Goal: Check status: Check status

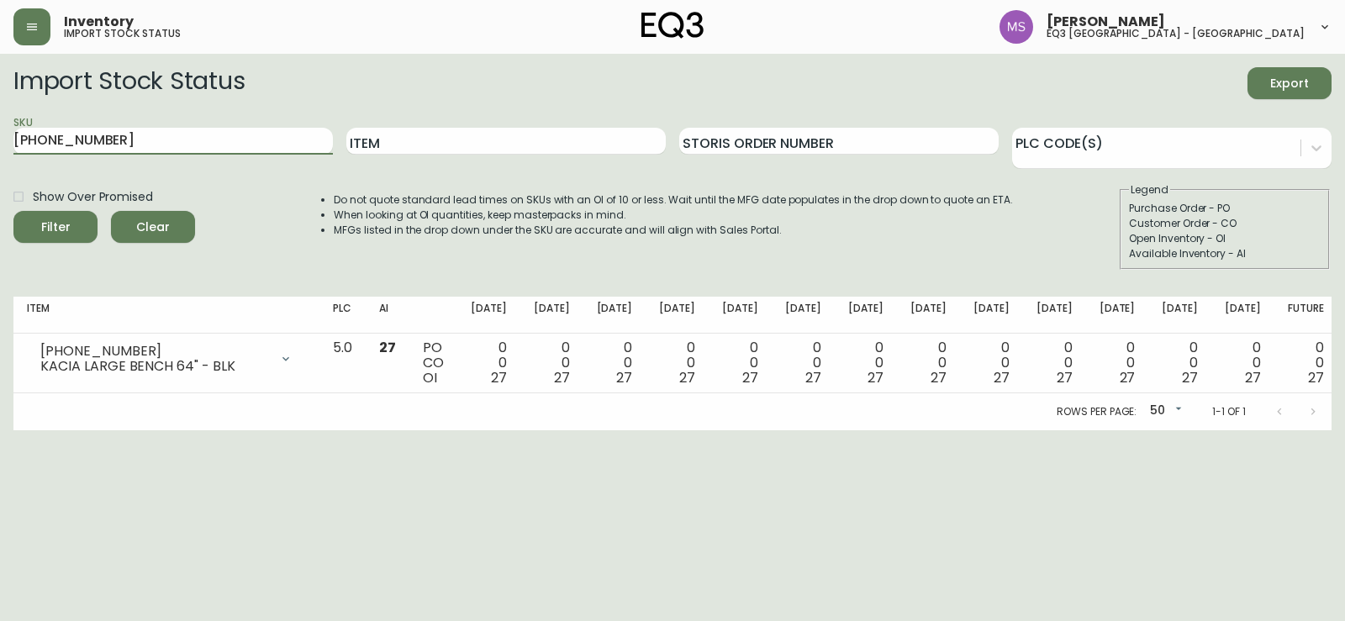
drag, startPoint x: 199, startPoint y: 144, endPoint x: 0, endPoint y: 144, distance: 199.2
click at [0, 144] on main "Import Stock Status Export SKU 7110-350-1 Item Storis Order Number PLC Code(s) …" at bounding box center [672, 242] width 1345 height 377
type input "7170-620-16"
click at [13, 211] on button "Filter" at bounding box center [55, 227] width 84 height 32
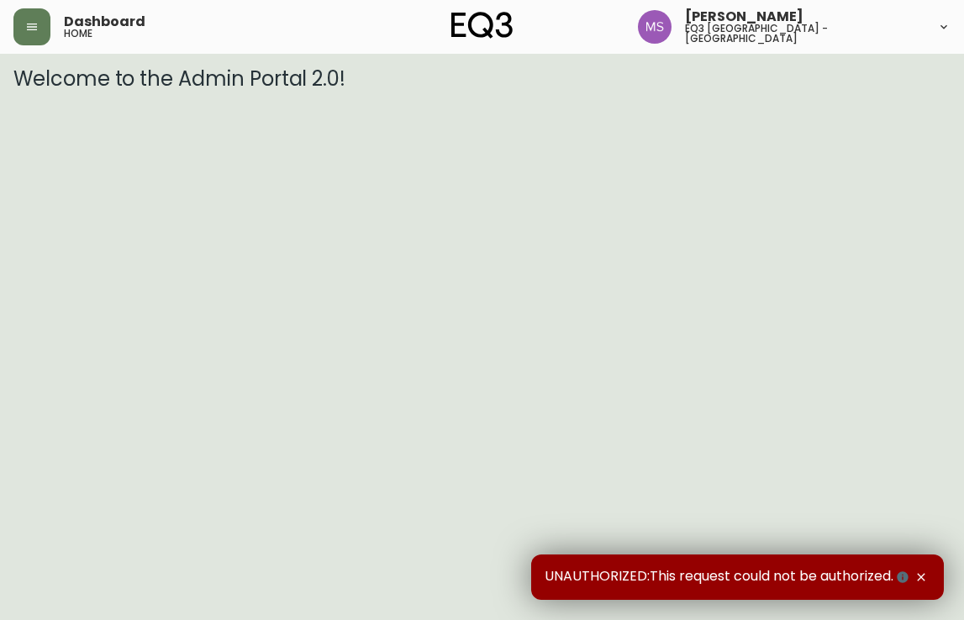
click at [48, 21] on button "button" at bounding box center [31, 26] width 37 height 37
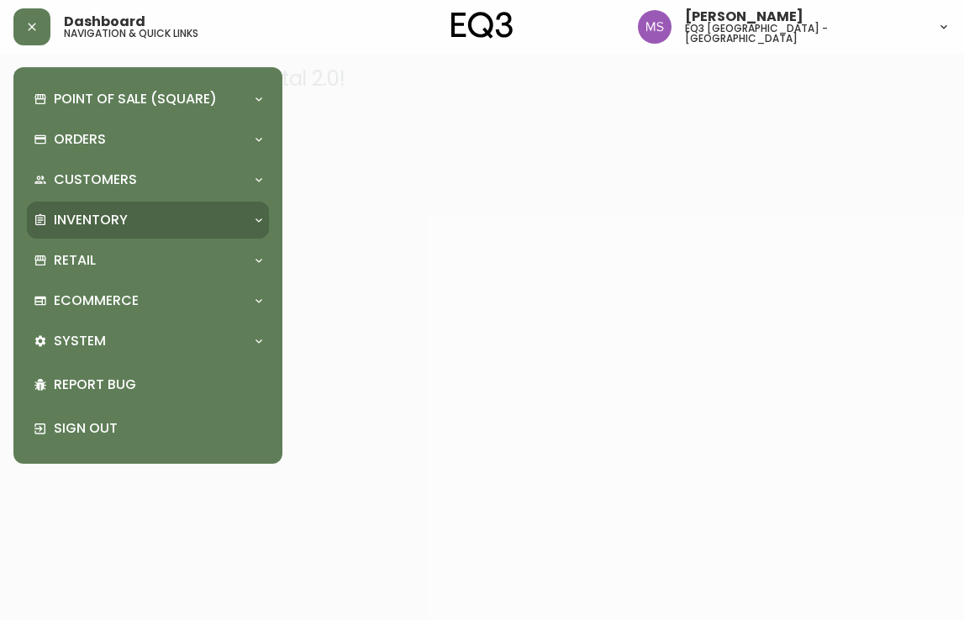
click at [119, 219] on p "Inventory" at bounding box center [91, 220] width 74 height 18
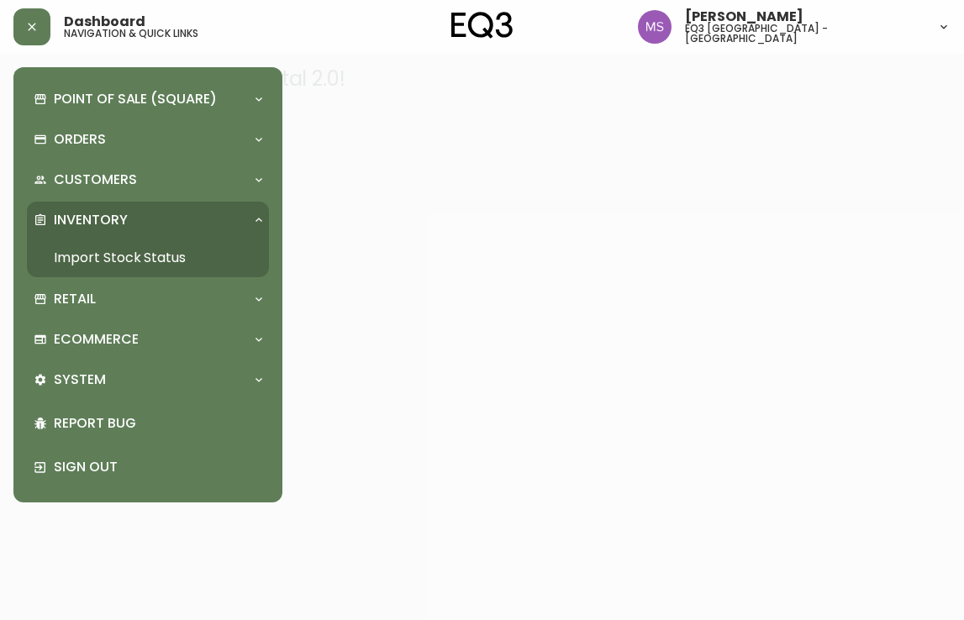
drag, startPoint x: 140, startPoint y: 258, endPoint x: 218, endPoint y: 186, distance: 106.5
click at [141, 256] on link "Import Stock Status" at bounding box center [148, 258] width 242 height 39
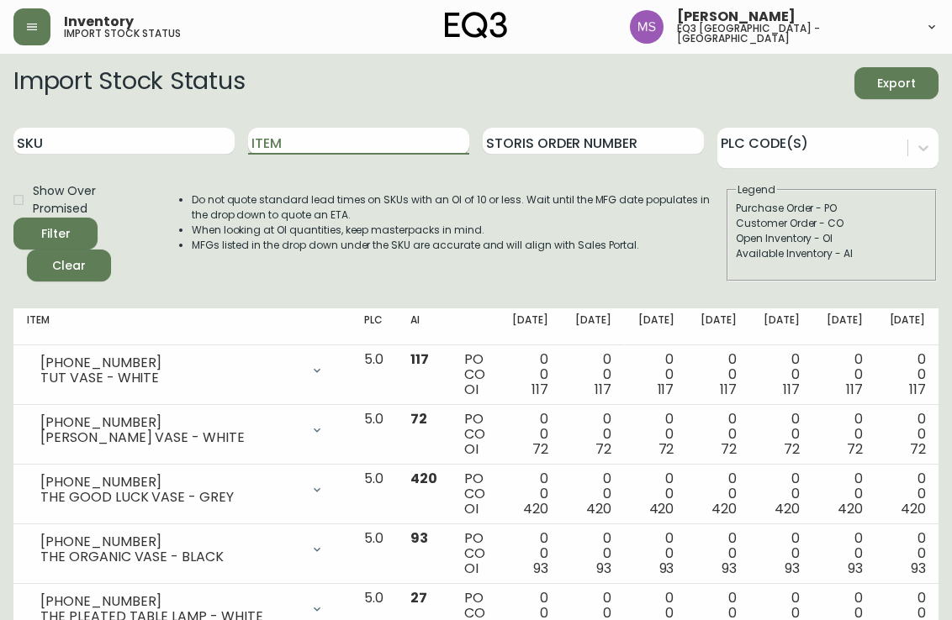
click at [273, 149] on input "Item" at bounding box center [358, 141] width 221 height 27
type input "[PERSON_NAME]"
click at [13, 218] on button "Filter" at bounding box center [55, 234] width 84 height 32
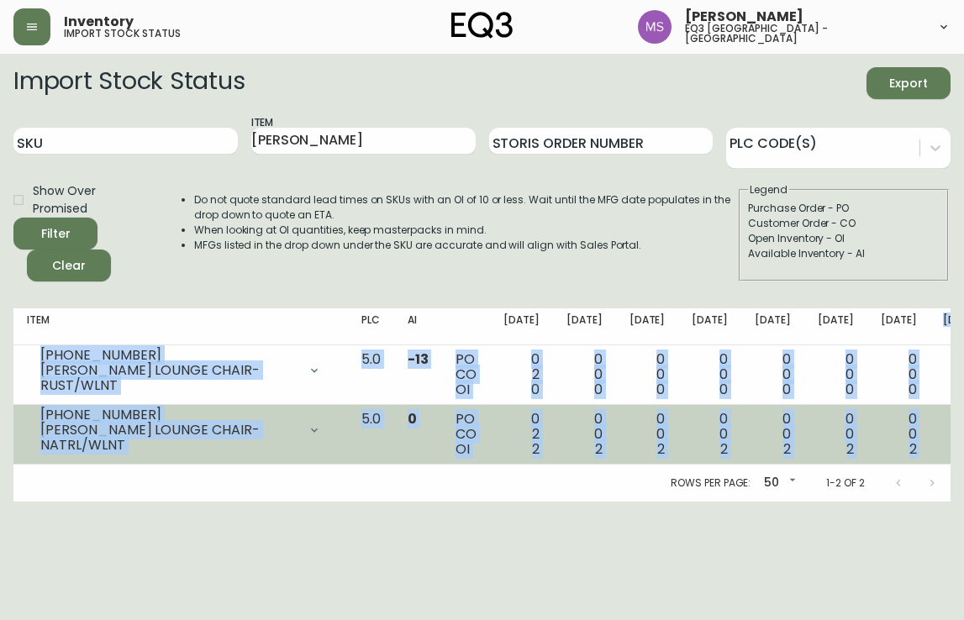
drag, startPoint x: 798, startPoint y: 318, endPoint x: 890, endPoint y: 411, distance: 131.4
click at [890, 411] on table "Item PLC AI [DATE] Sep [DATE] Sep [DATE] Oct [DATE] Oct [DATE] [DATE] Nov [DATE…" at bounding box center [691, 387] width 1357 height 156
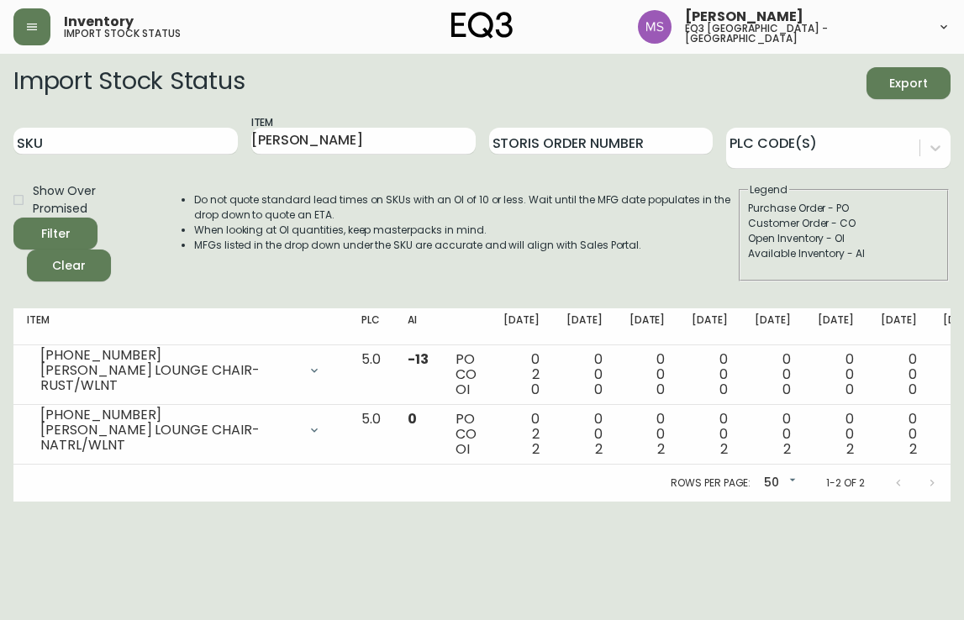
drag, startPoint x: 878, startPoint y: 475, endPoint x: 864, endPoint y: 504, distance: 31.6
click at [878, 476] on div "Rows per page: 50 50 1-2 of 2" at bounding box center [481, 483] width 937 height 37
click at [344, 140] on input "[PERSON_NAME]" at bounding box center [363, 141] width 224 height 27
type input "LOONY"
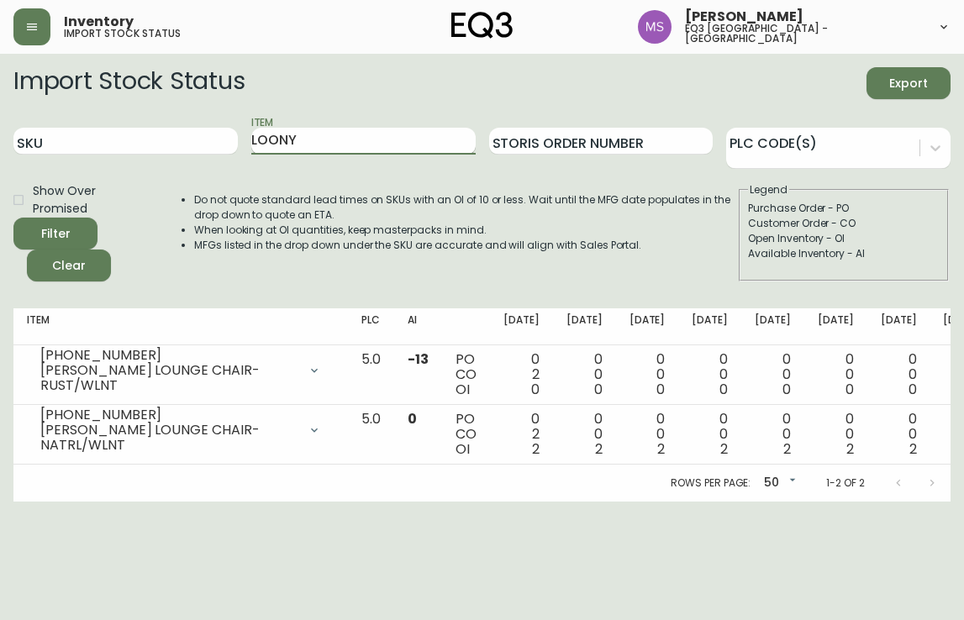
click at [13, 218] on button "Filter" at bounding box center [55, 234] width 84 height 32
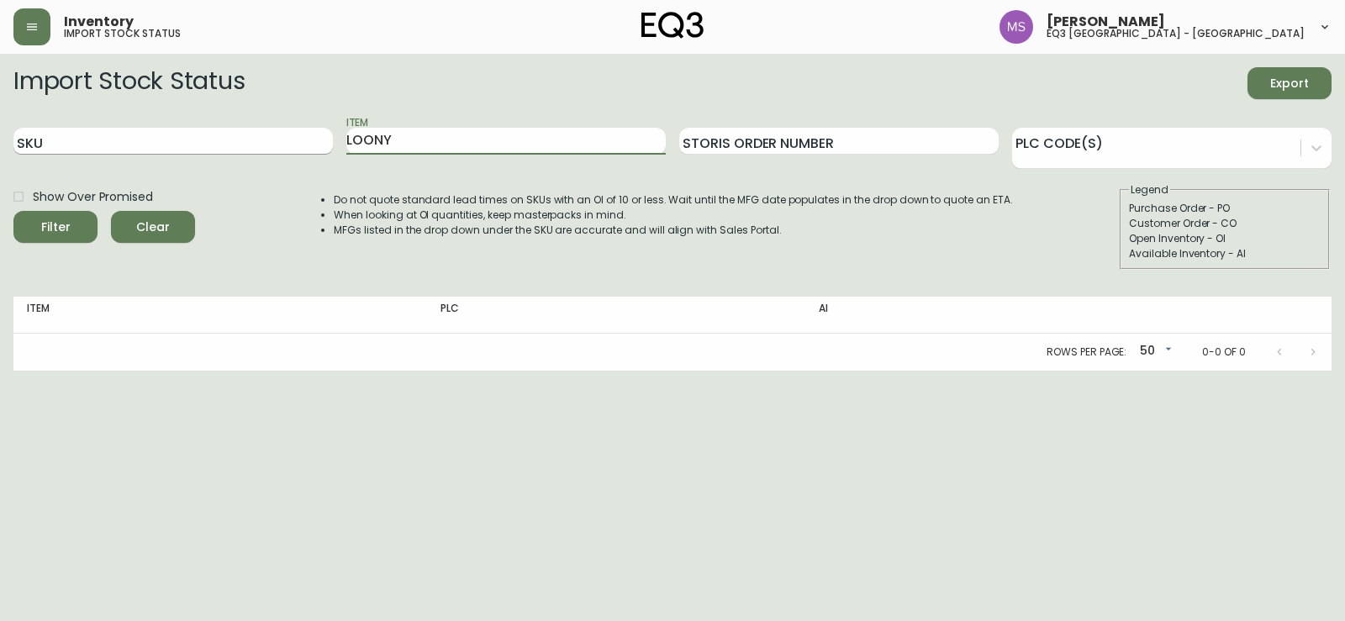
drag, startPoint x: 396, startPoint y: 140, endPoint x: 254, endPoint y: 129, distance: 142.4
click at [254, 129] on div "SKU Item LOONY Storis Order Number PLC Code(s)" at bounding box center [672, 141] width 1318 height 55
click at [102, 156] on div "SKU" at bounding box center [172, 141] width 319 height 55
click at [103, 140] on input "SKU" at bounding box center [172, 141] width 319 height 27
paste input "[PHONE_NUMBER]"
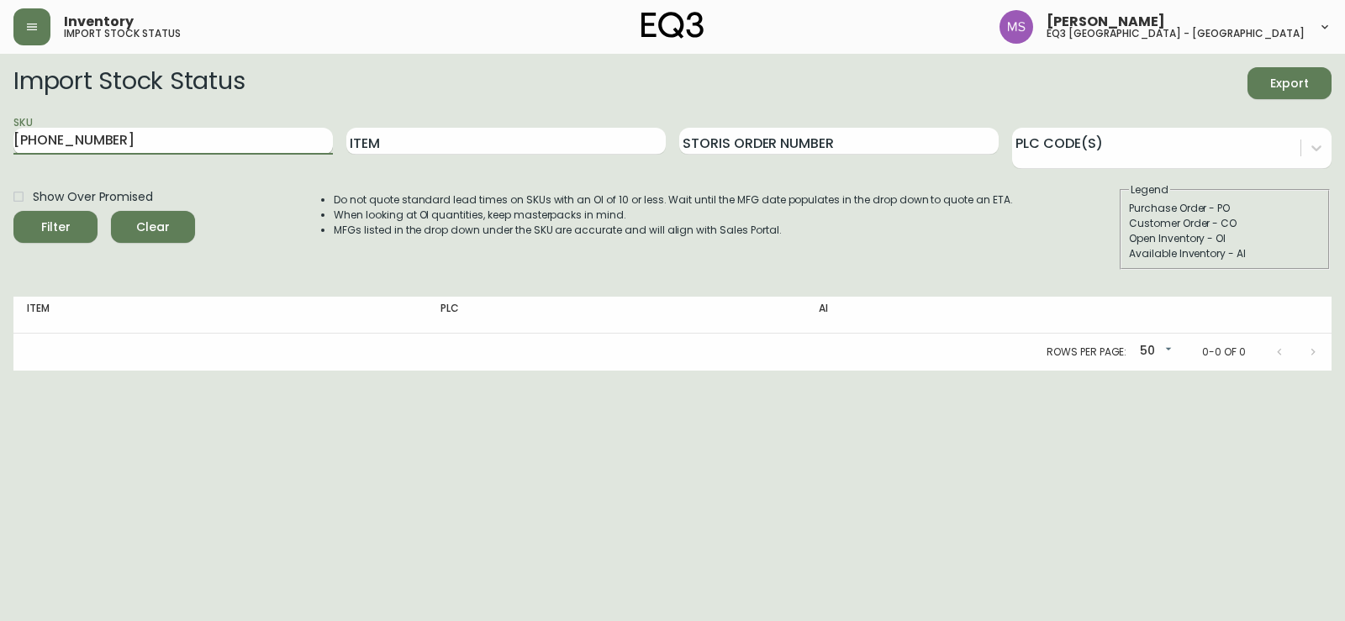
type input "[PHONE_NUMBER]"
click at [13, 211] on button "Filter" at bounding box center [55, 227] width 84 height 32
